Goal: Task Accomplishment & Management: Complete application form

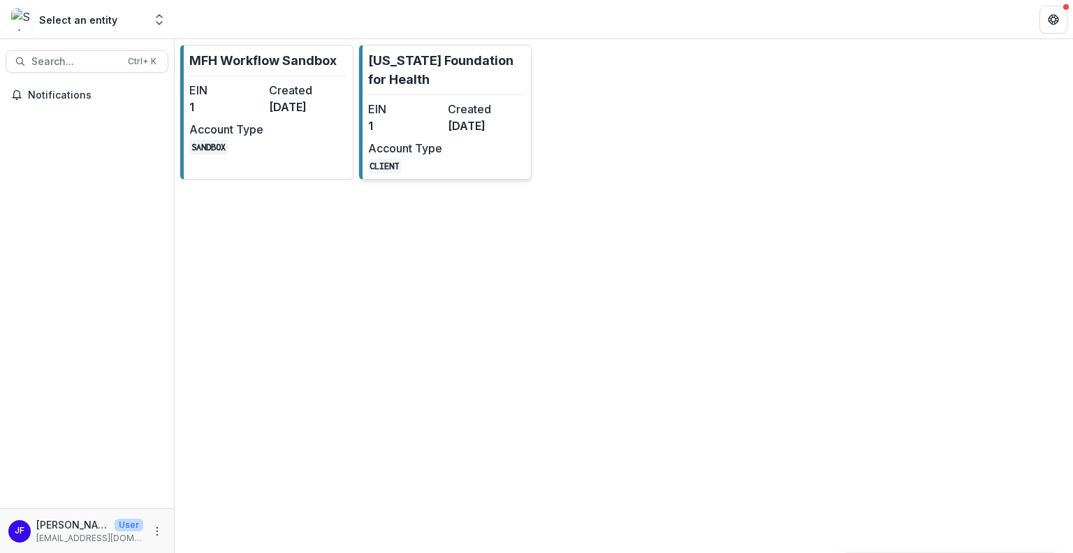
click at [429, 145] on dt "Account Type" at bounding box center [405, 148] width 74 height 17
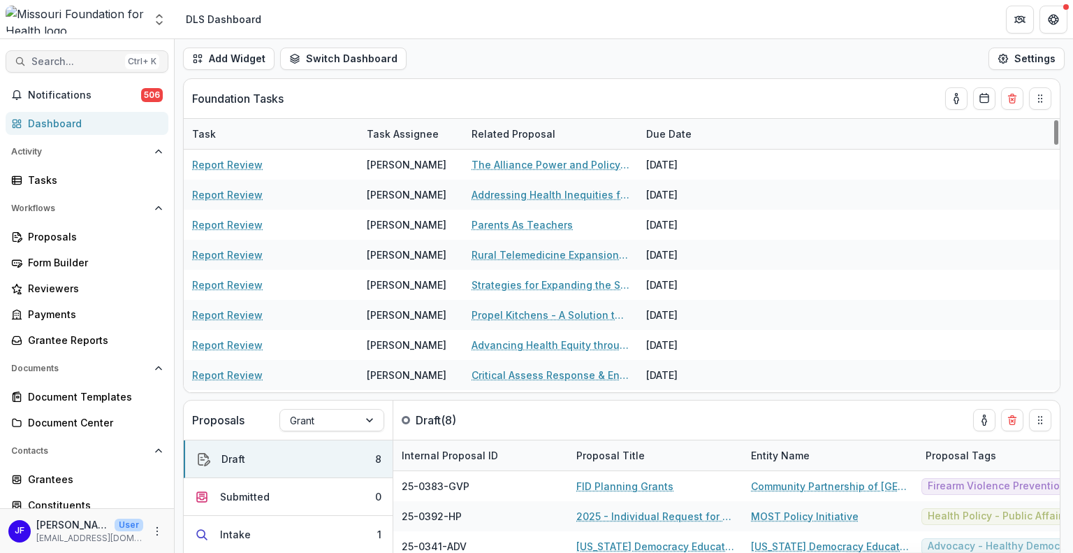
click at [64, 58] on span "Search..." at bounding box center [75, 62] width 88 height 12
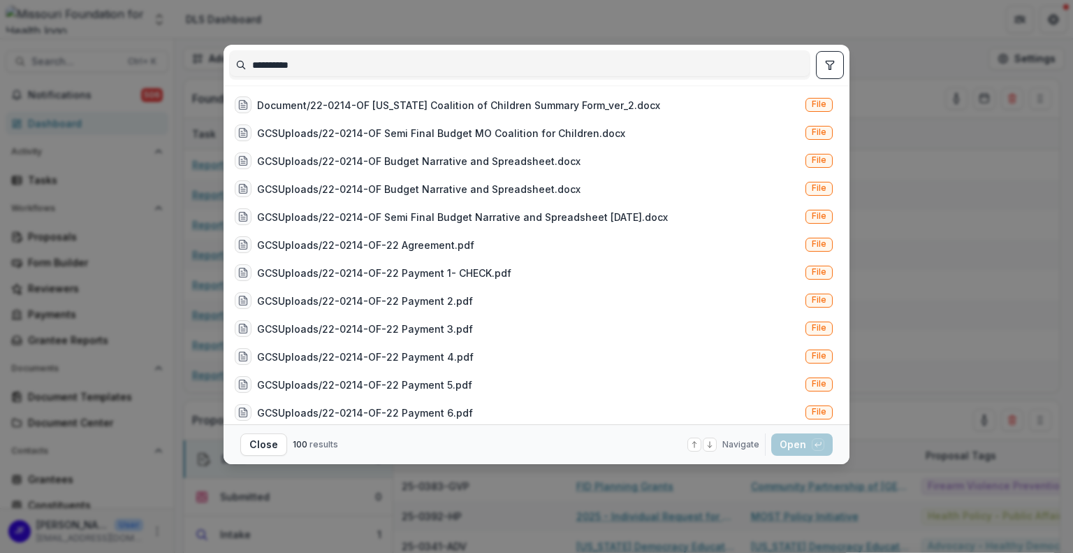
type input "**********"
click at [827, 60] on icon "toggle filters" at bounding box center [829, 64] width 11 height 11
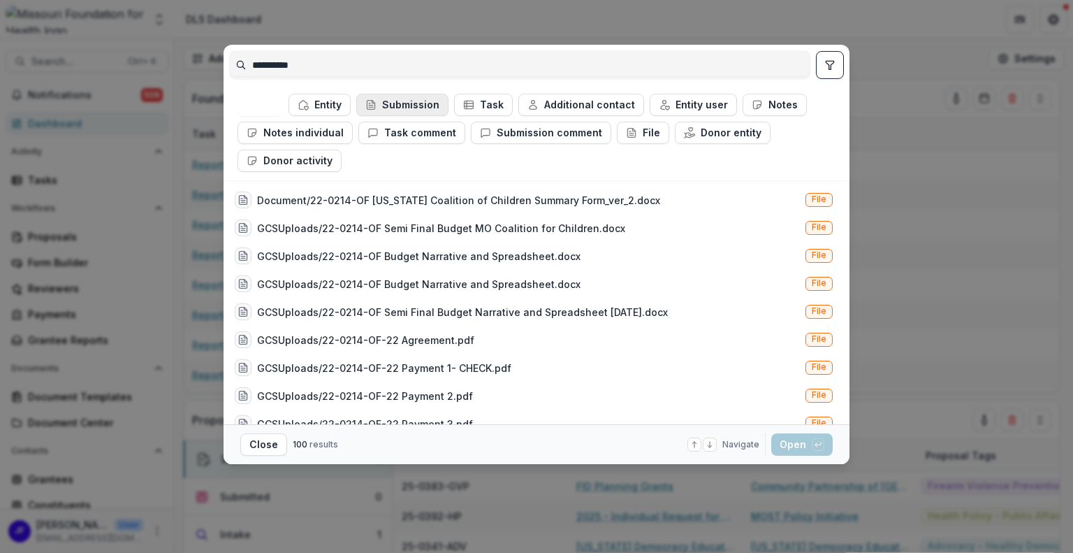
click at [409, 104] on button "Submission" at bounding box center [402, 105] width 92 height 22
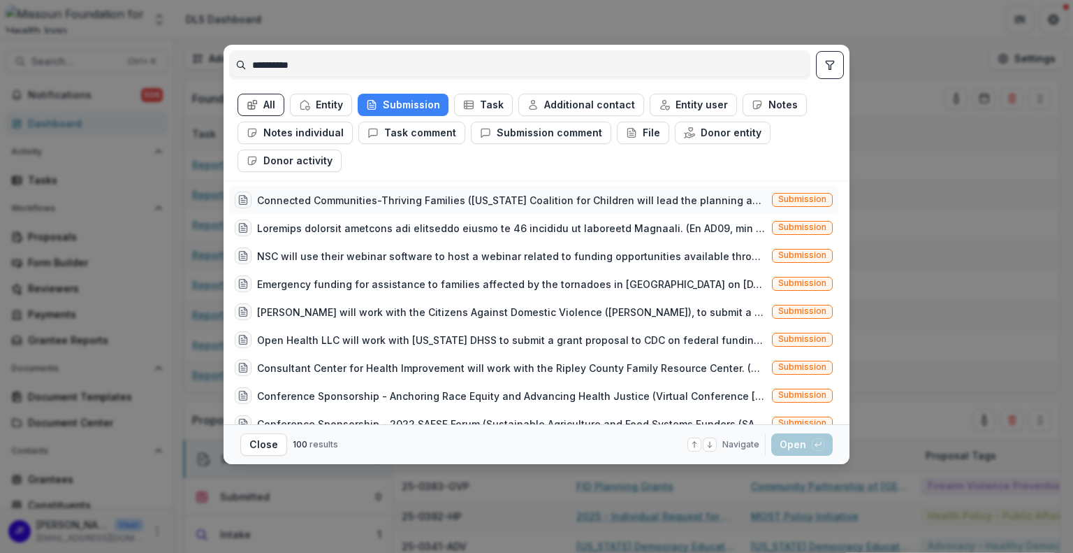
click at [624, 205] on div "Connected Communities-Thriving Families ([US_STATE] Coalition for Children will…" at bounding box center [511, 200] width 509 height 15
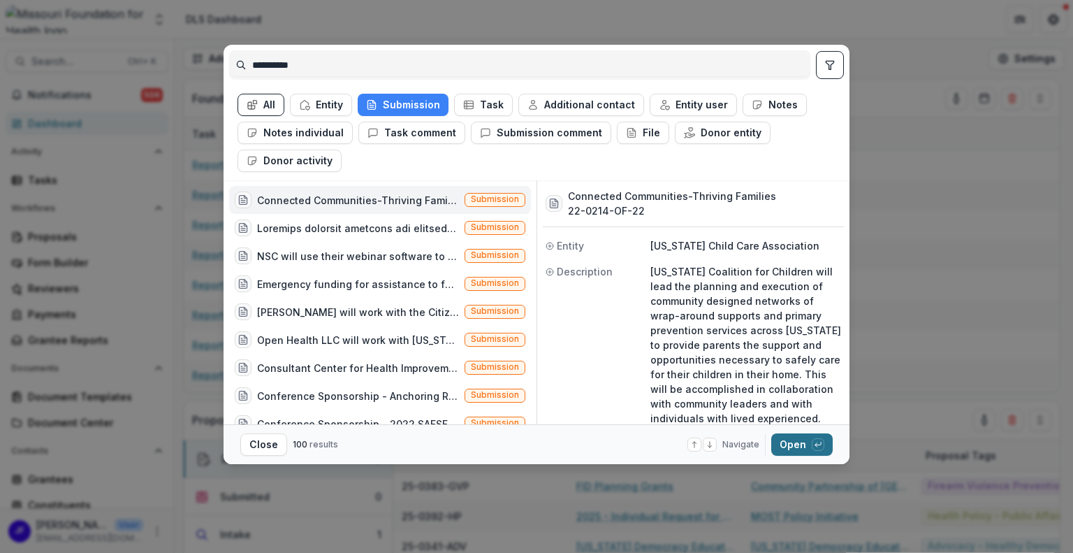
click at [782, 436] on button "Open with enter key" at bounding box center [801, 444] width 61 height 22
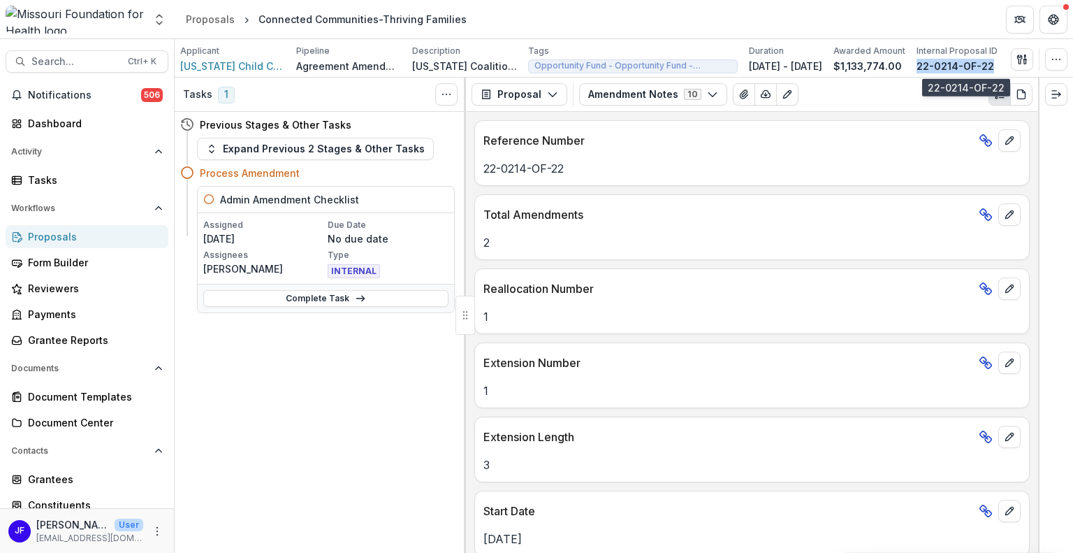
drag, startPoint x: 1002, startPoint y: 64, endPoint x: 928, endPoint y: 63, distance: 74.0
click at [928, 63] on div "22-0214-OF-22" at bounding box center [956, 66] width 81 height 15
copy p "22-0214-OF-22"
click at [302, 298] on link "Complete Task" at bounding box center [325, 298] width 245 height 17
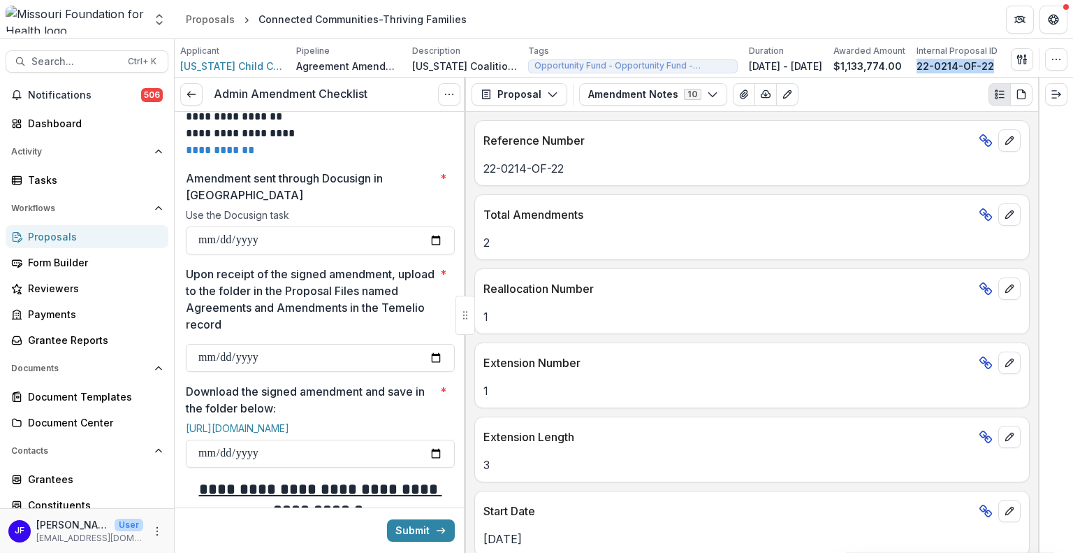
scroll to position [699, 0]
click at [432, 237] on input "Amendment sent through Docusign in Temelio *" at bounding box center [320, 240] width 269 height 28
type input "**********"
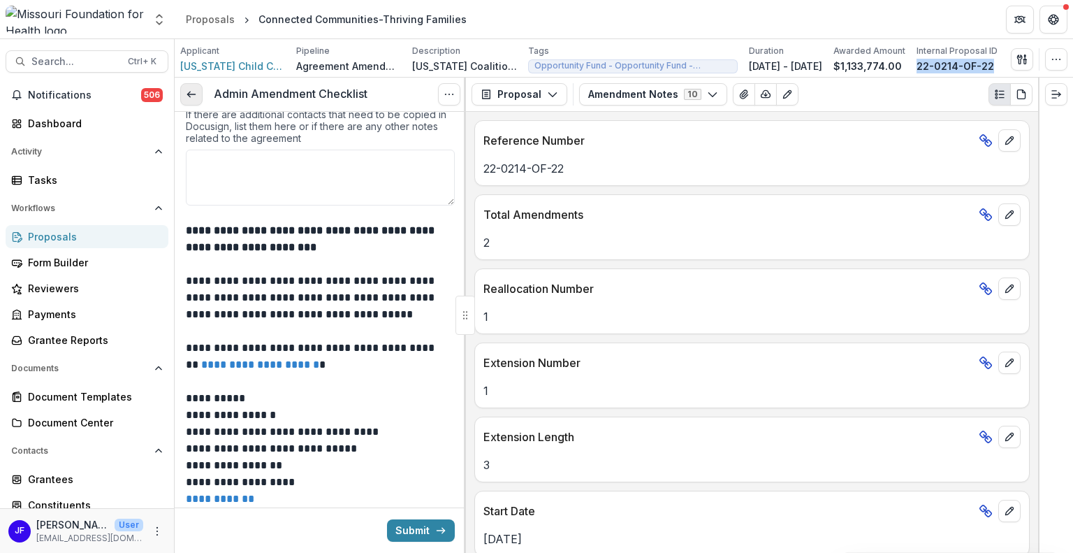
click at [191, 95] on icon at bounding box center [191, 94] width 11 height 11
